Goal: Task Accomplishment & Management: Use online tool/utility

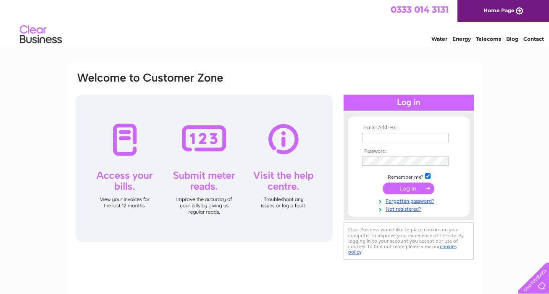
click at [372, 136] on input "text" at bounding box center [405, 137] width 87 height 9
type input "[PERSON_NAME][EMAIL_ADDRESS][DOMAIN_NAME]"
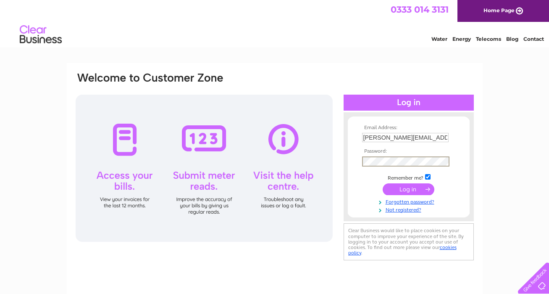
click at [404, 189] on input "submit" at bounding box center [409, 189] width 52 height 12
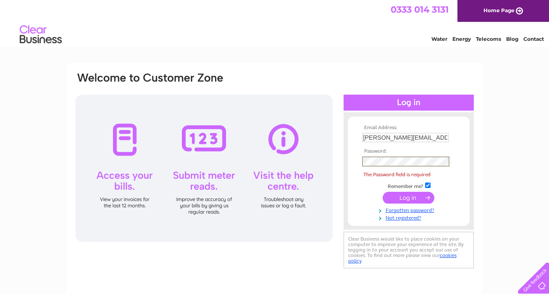
click at [427, 138] on input "[PERSON_NAME][EMAIL_ADDRESS][DOMAIN_NAME]" at bounding box center [405, 137] width 87 height 9
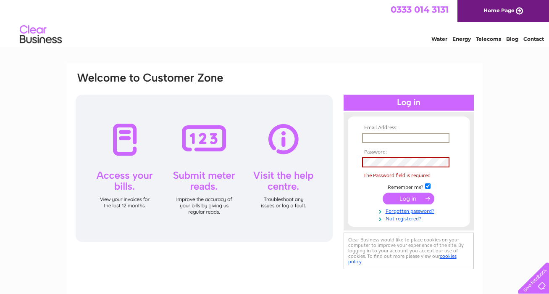
click at [417, 142] on input "text" at bounding box center [405, 138] width 87 height 10
type input "[PERSON_NAME][EMAIL_ADDRESS][DOMAIN_NAME]"
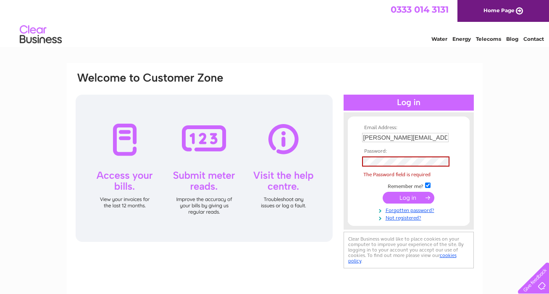
click at [200, 138] on div at bounding box center [204, 167] width 257 height 147
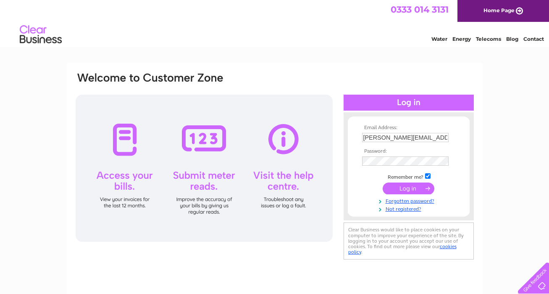
click at [397, 189] on input "submit" at bounding box center [409, 188] width 52 height 12
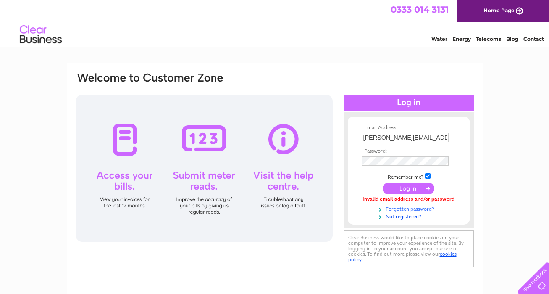
click at [398, 208] on link "Forgotten password?" at bounding box center [409, 208] width 95 height 8
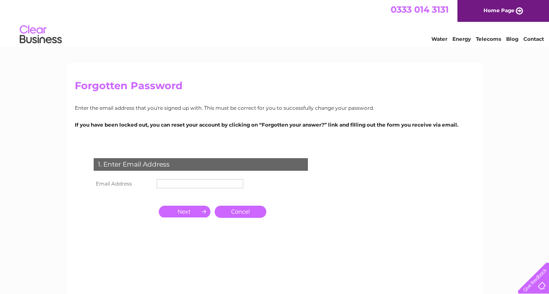
click at [199, 184] on input "text" at bounding box center [200, 183] width 87 height 9
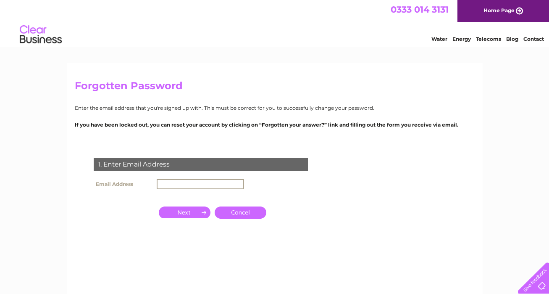
type input "carol@alltavona.co.uk"
click at [220, 182] on input "[PERSON_NAME][EMAIL_ADDRESS][DOMAIN_NAME]" at bounding box center [200, 184] width 87 height 10
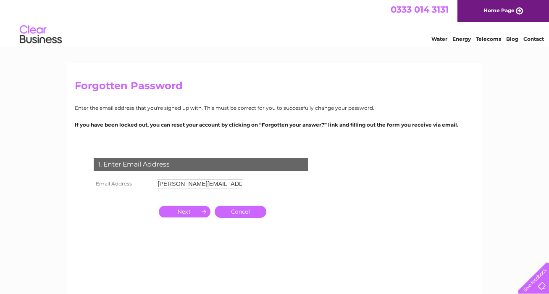
click at [265, 187] on div "1. Enter Email Address Email Address carol@alltavona.co.uk Cancel" at bounding box center [202, 203] width 255 height 109
click at [183, 210] on input "button" at bounding box center [185, 211] width 52 height 12
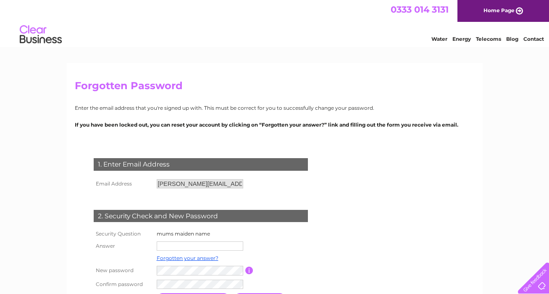
click at [212, 244] on input "text" at bounding box center [200, 245] width 87 height 9
type input "Livingstone"
click at [350, 244] on form "1. Enter Email Address Email Address carol@alltavona.co.uk Cancel" at bounding box center [275, 233] width 400 height 184
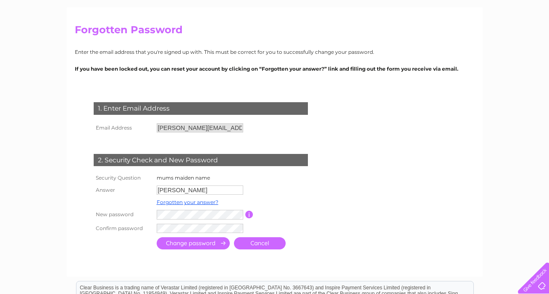
scroll to position [67, 0]
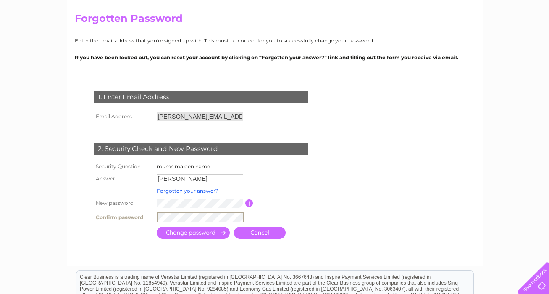
click at [207, 233] on input "submit" at bounding box center [193, 232] width 73 height 12
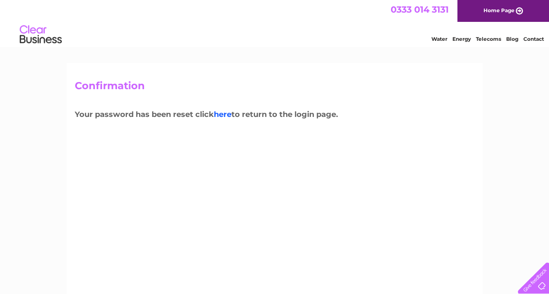
click at [226, 115] on link "here" at bounding box center [223, 114] width 18 height 9
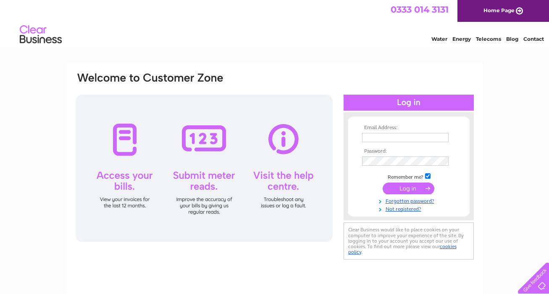
type input "[PERSON_NAME][EMAIL_ADDRESS][DOMAIN_NAME]"
click at [401, 189] on input "submit" at bounding box center [409, 188] width 52 height 12
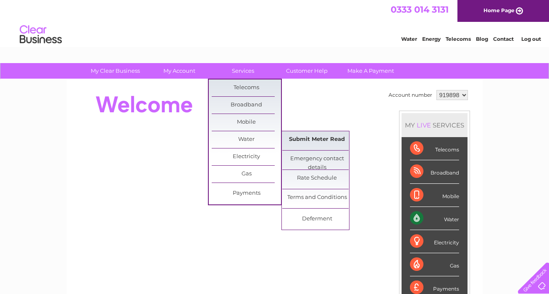
click at [321, 141] on link "Submit Meter Read" at bounding box center [316, 139] width 69 height 17
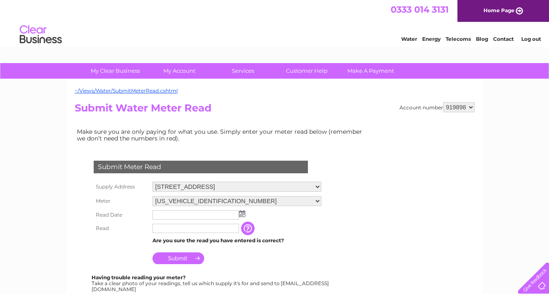
click at [240, 215] on img at bounding box center [242, 213] width 6 height 7
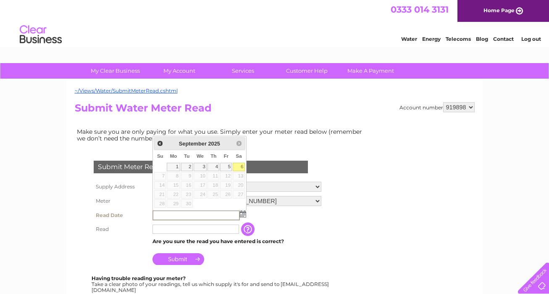
click at [241, 165] on link "6" at bounding box center [239, 167] width 12 height 8
type input "2025/09/06"
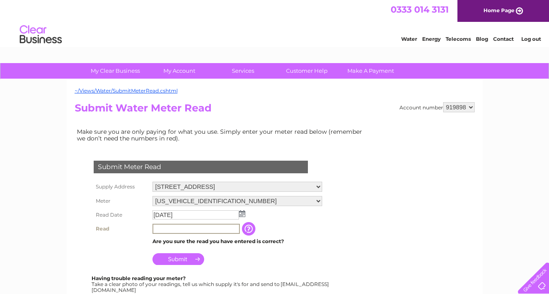
click at [184, 230] on input "text" at bounding box center [195, 228] width 87 height 10
type input "9566"
click at [188, 260] on input "Submit" at bounding box center [178, 259] width 52 height 12
